Goal: Information Seeking & Learning: Learn about a topic

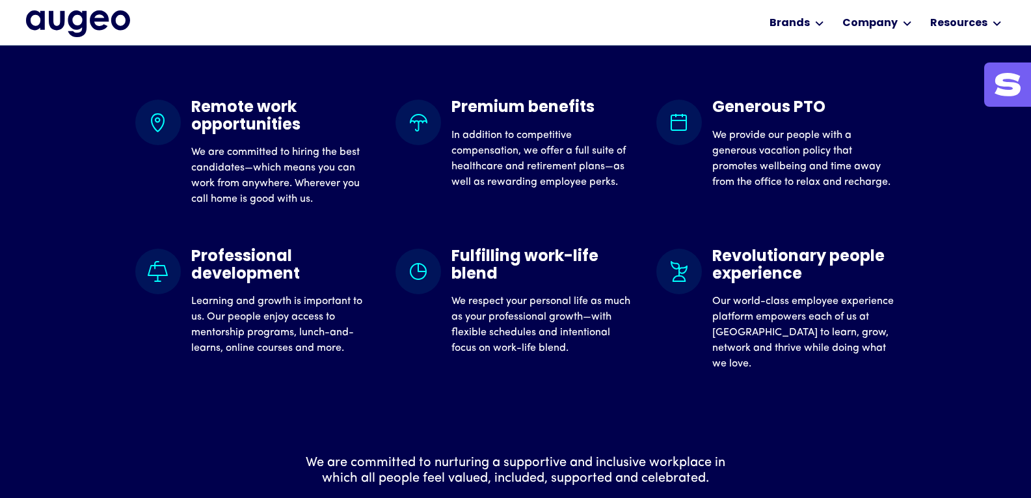
scroll to position [1180, 0]
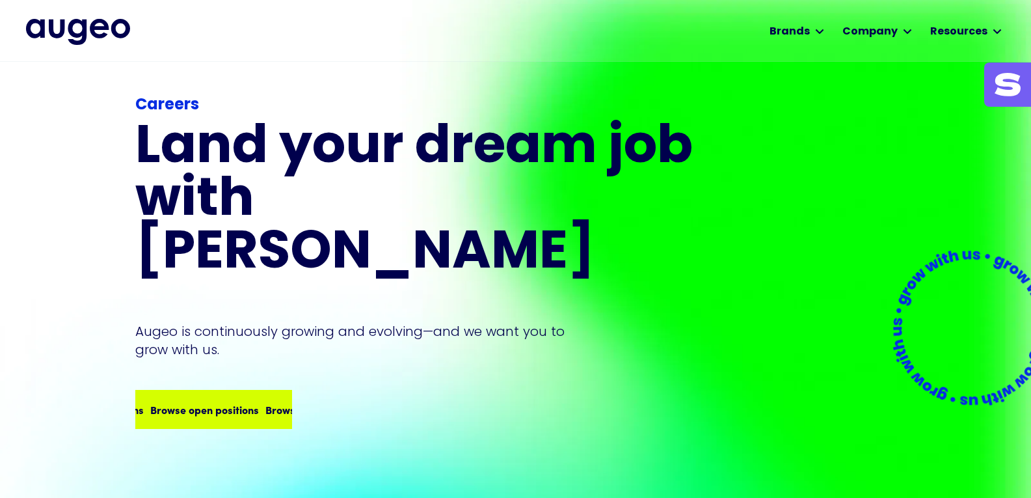
click at [197, 401] on div "Browse open positions" at bounding box center [204, 409] width 109 height 16
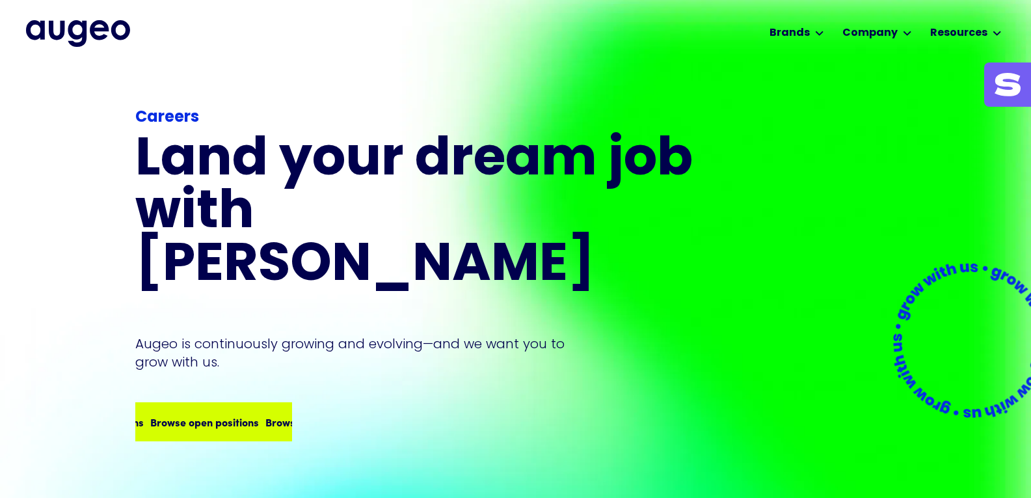
scroll to position [0, 0]
